Goal: Task Accomplishment & Management: Use online tool/utility

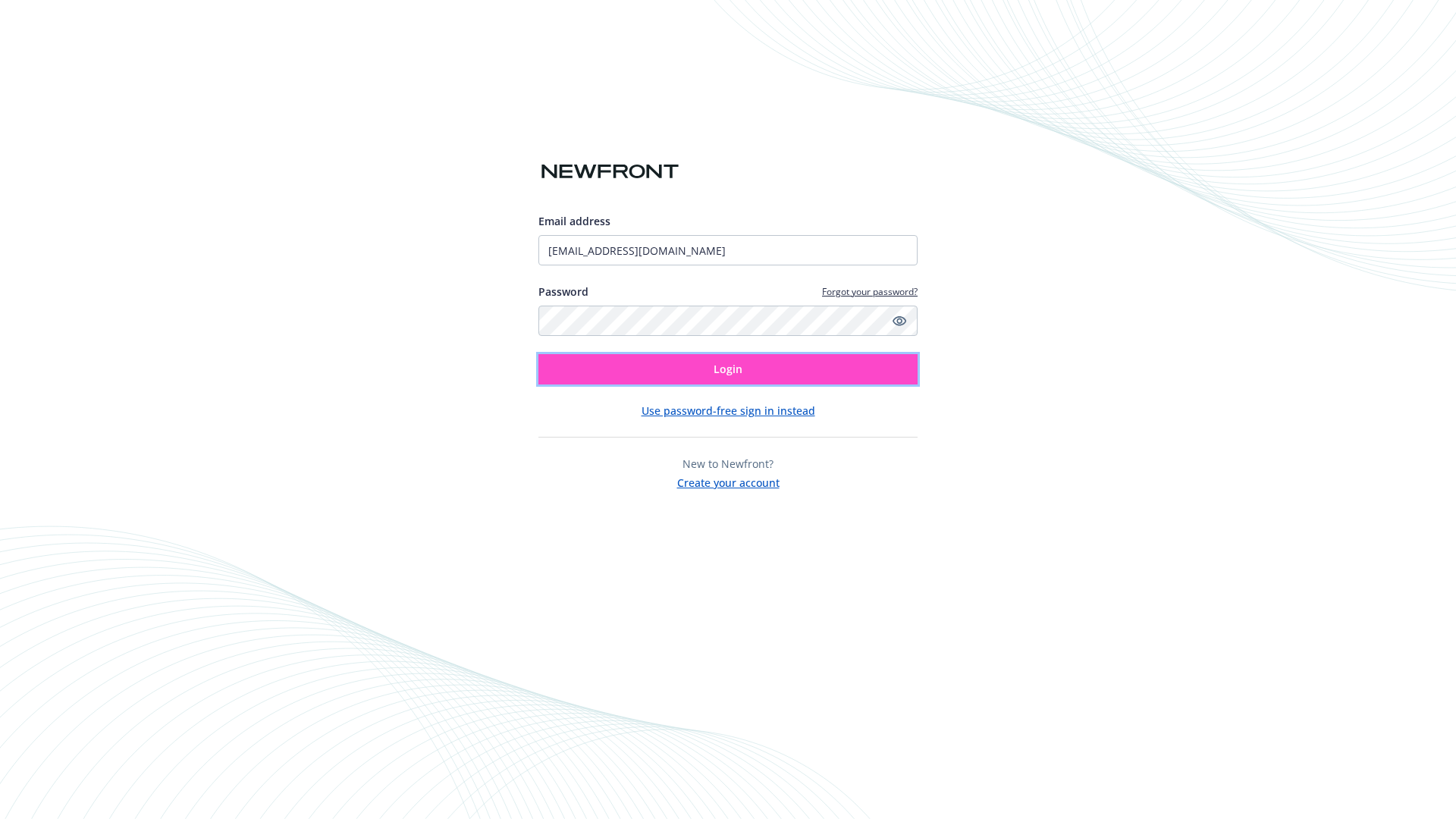
click at [728, 369] on span "Login" at bounding box center [727, 369] width 29 height 15
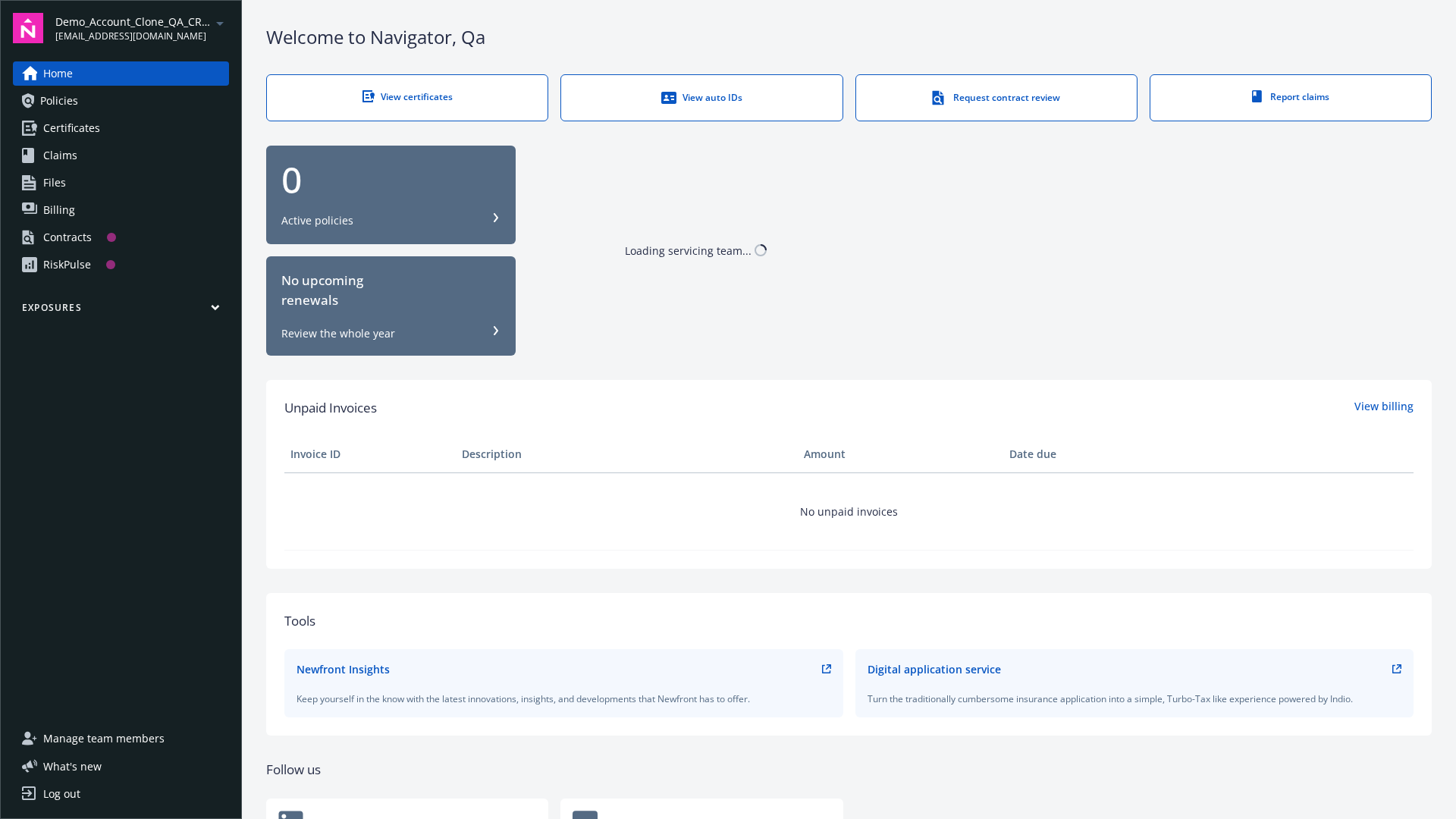
click at [142, 28] on span "Demo_Account_Clone_QA_CR_Tests_Prospect" at bounding box center [133, 21] width 155 height 16
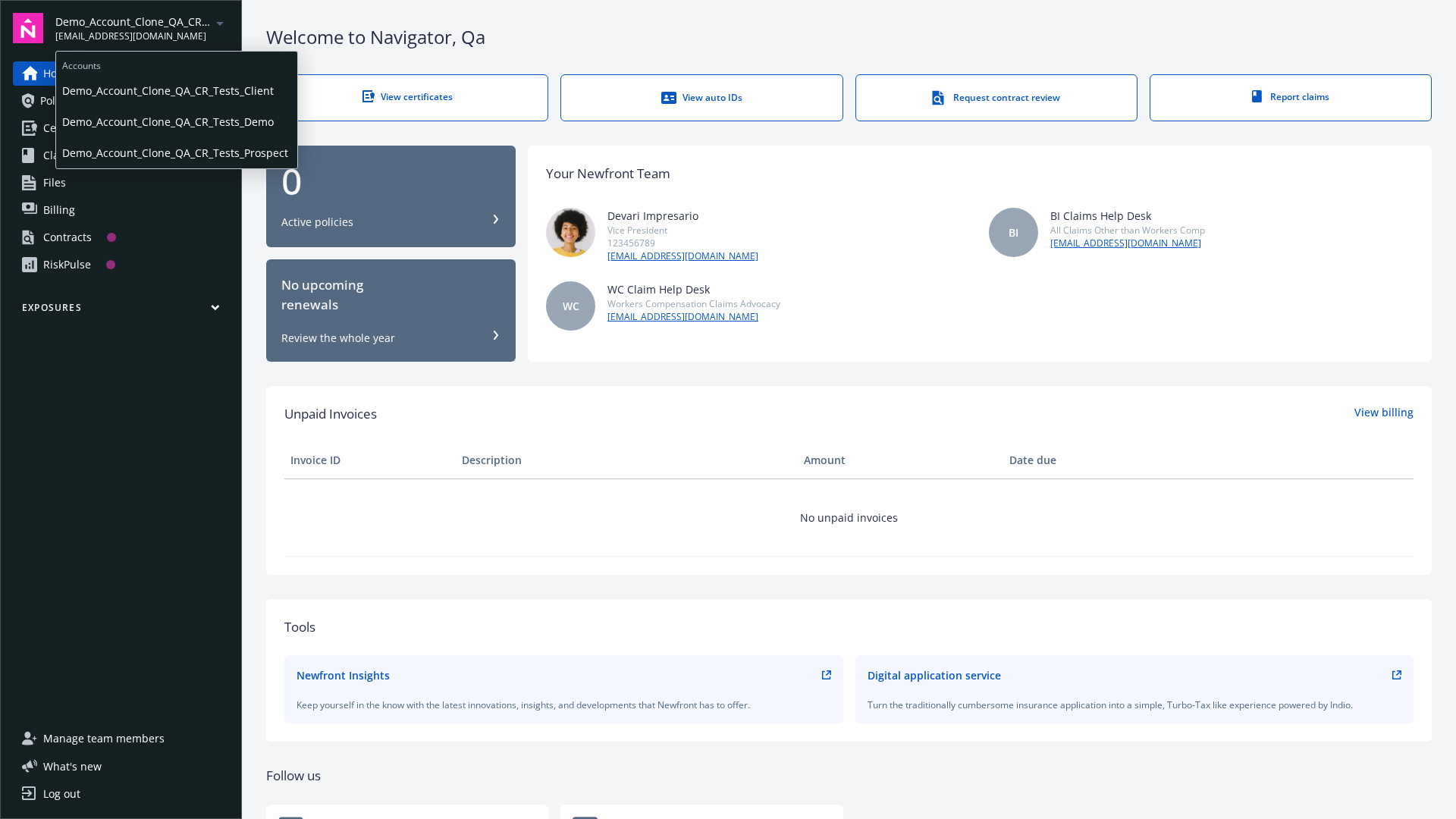
click at [175, 90] on span "Demo_Account_Clone_QA_CR_Tests_Client" at bounding box center [176, 90] width 229 height 31
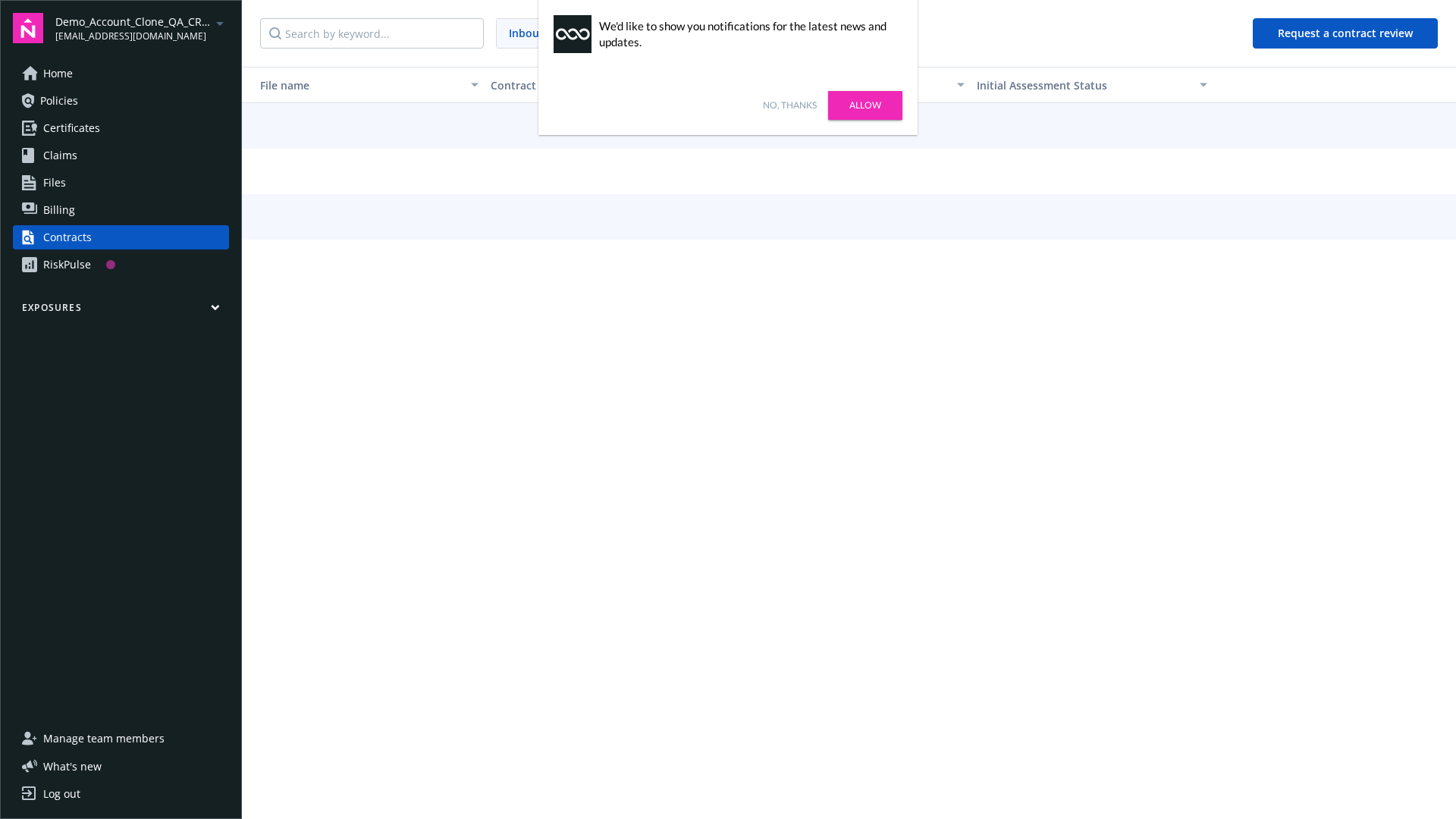
click at [790, 105] on link "No, thanks" at bounding box center [790, 105] width 54 height 14
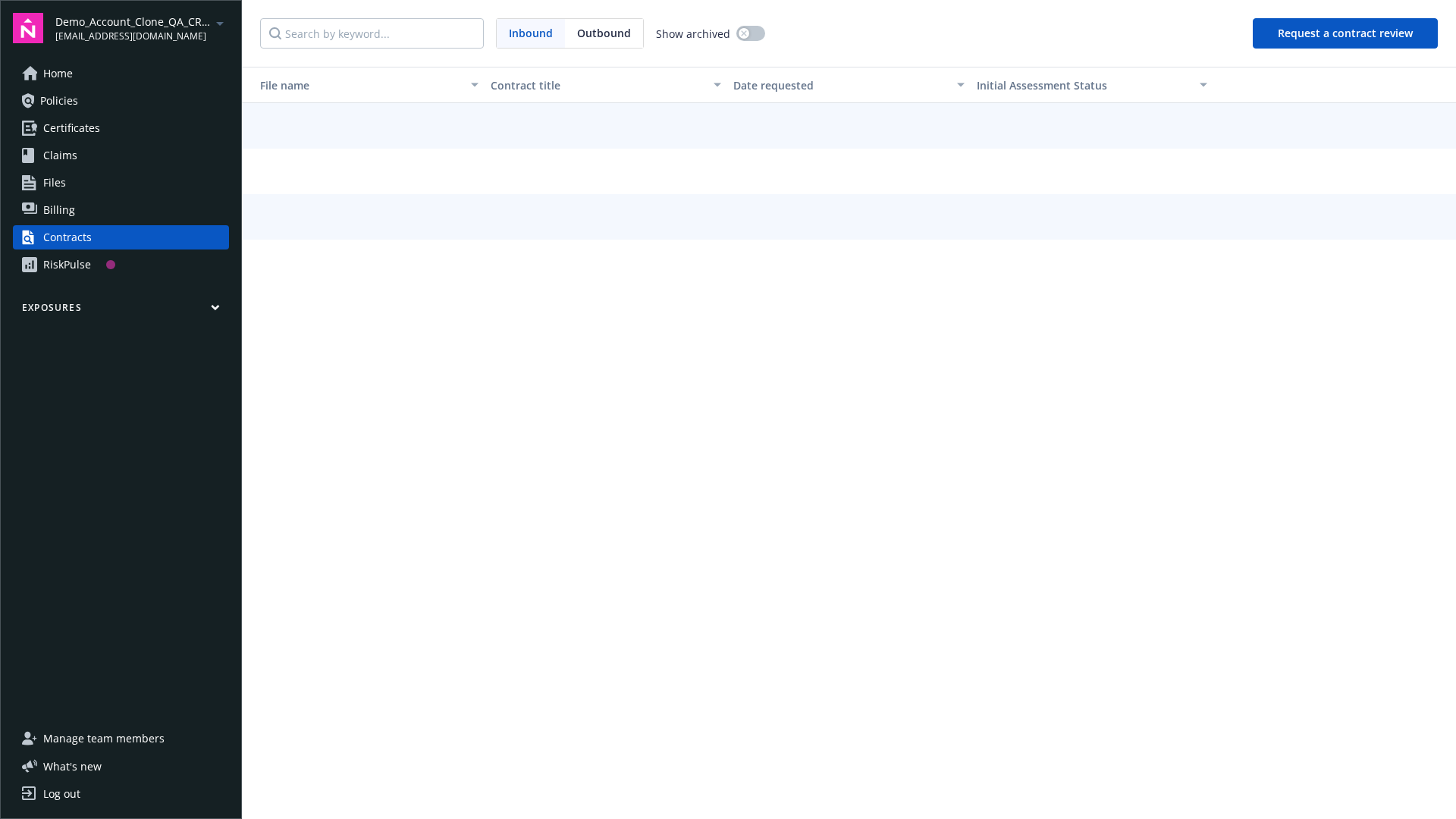
click at [1346, 33] on button "Request a contract review" at bounding box center [1345, 33] width 185 height 30
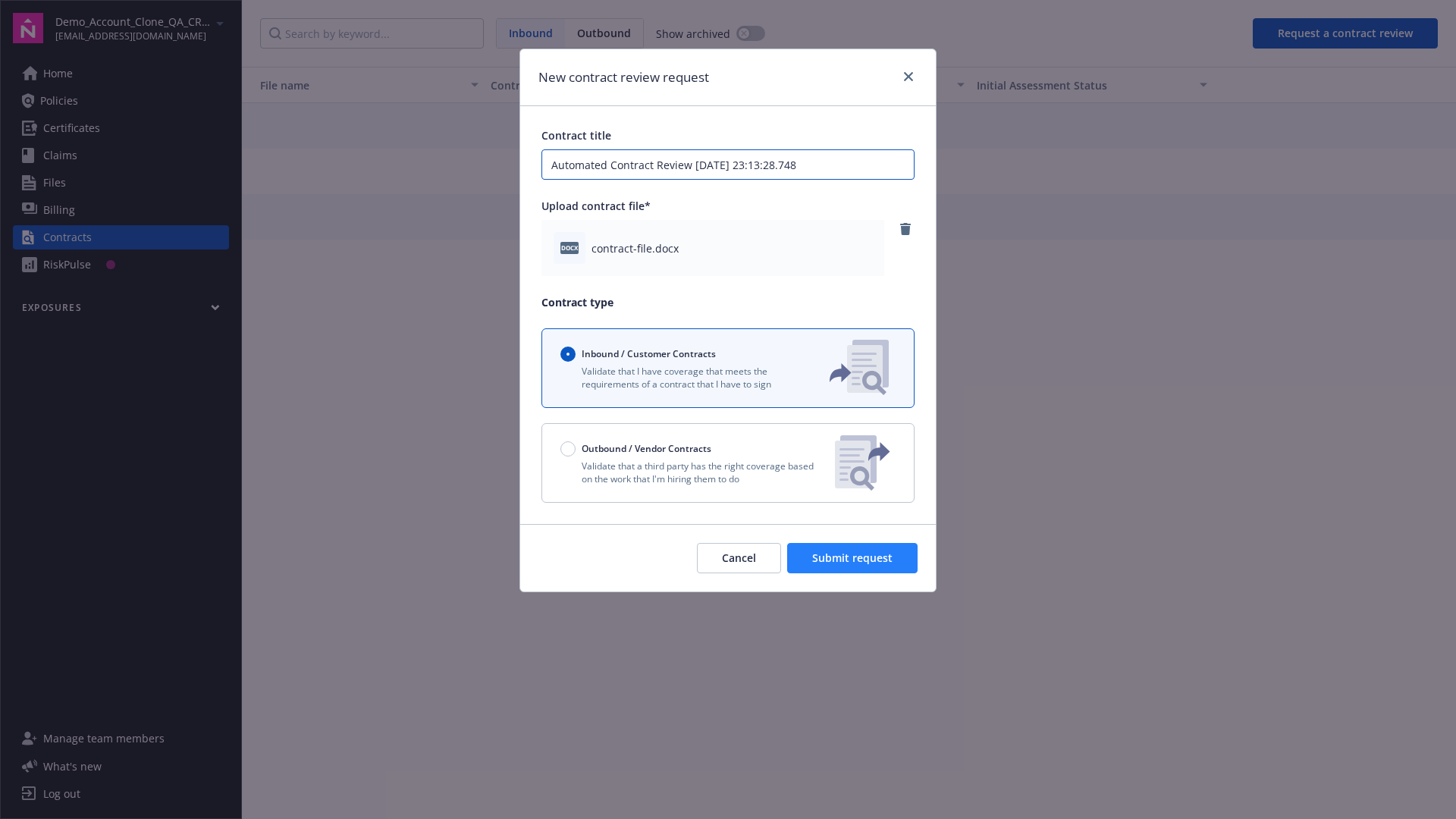
type input "Automated Contract Review 09-26-2025 23:13:28.748"
click at [853, 558] on span "Submit request" at bounding box center [852, 558] width 80 height 15
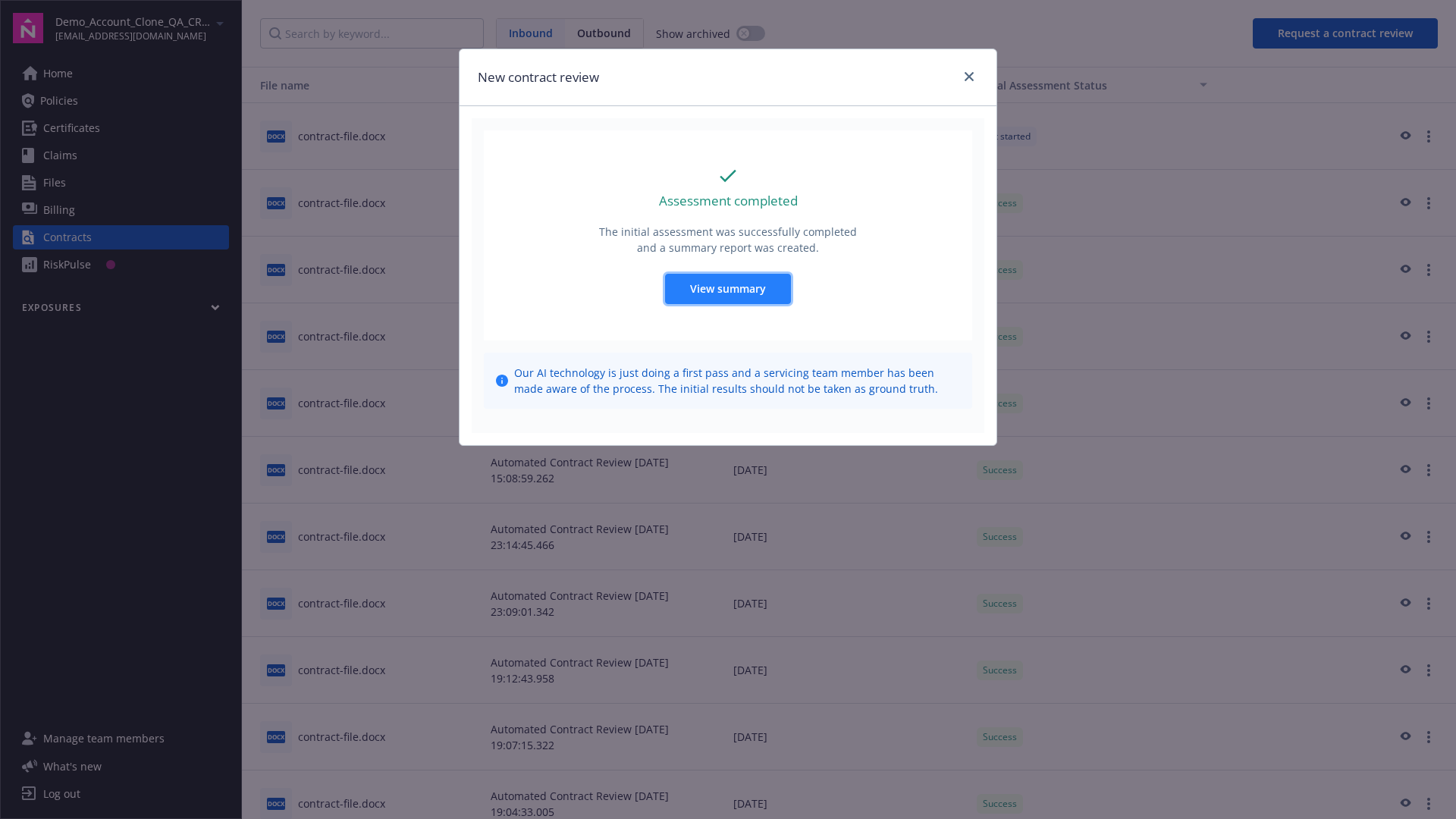
click at [727, 288] on span "View summary" at bounding box center [728, 289] width 76 height 15
